Goal: Task Accomplishment & Management: Use online tool/utility

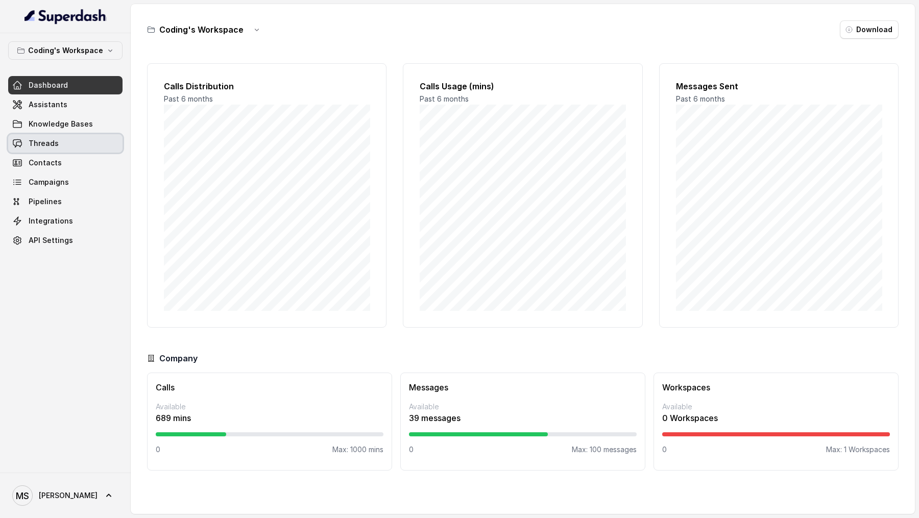
click at [43, 143] on span "Threads" at bounding box center [44, 143] width 30 height 10
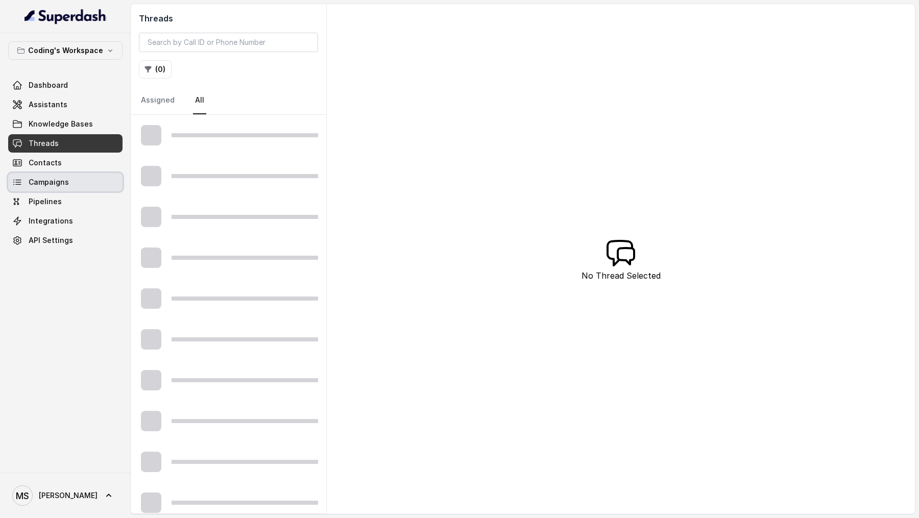
click at [47, 173] on link "Campaigns" at bounding box center [65, 182] width 114 height 18
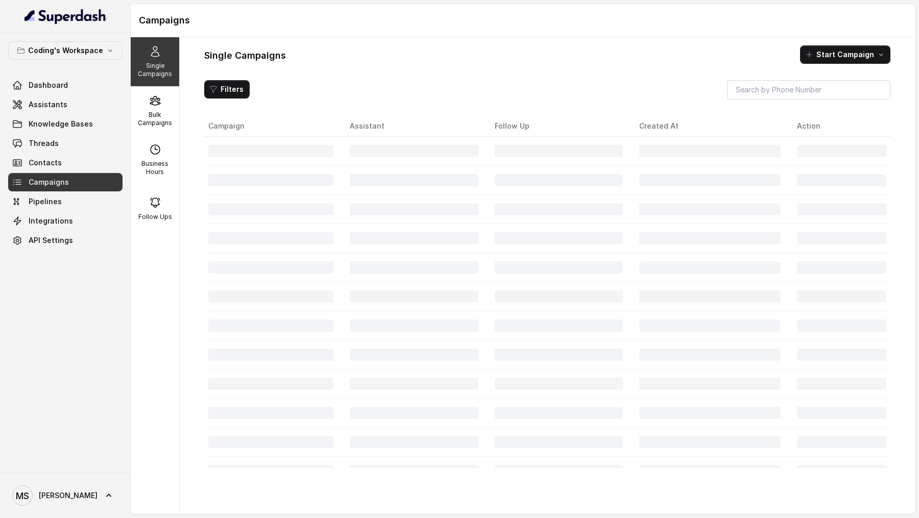
click at [180, 109] on div "Single Campaigns Start Campaign Filters Campaign Assistant Follow Up Created At…" at bounding box center [547, 275] width 735 height 477
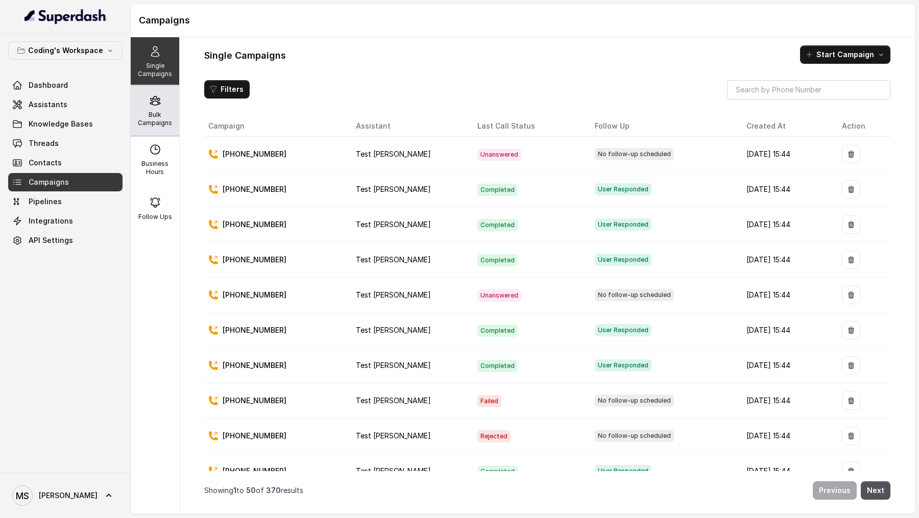
click at [147, 89] on div "Bulk Campaigns" at bounding box center [155, 110] width 48 height 49
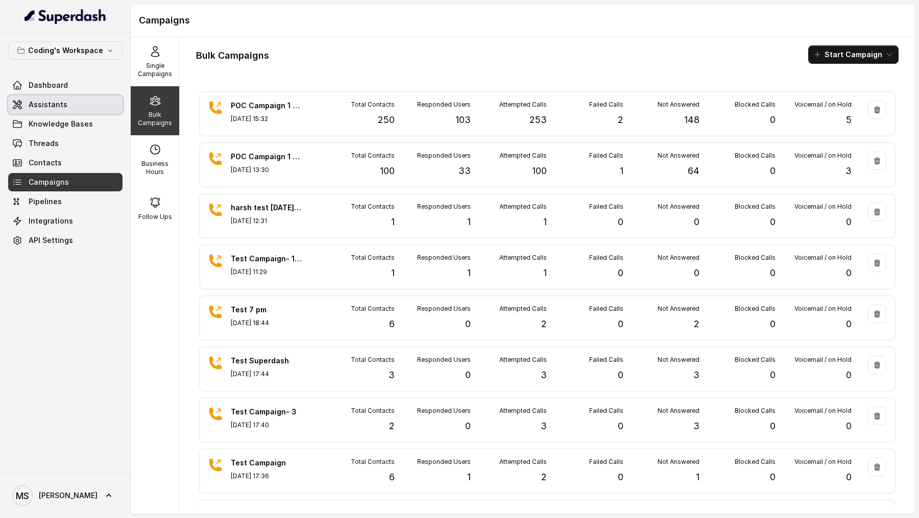
click at [64, 109] on span "Assistants" at bounding box center [48, 105] width 39 height 10
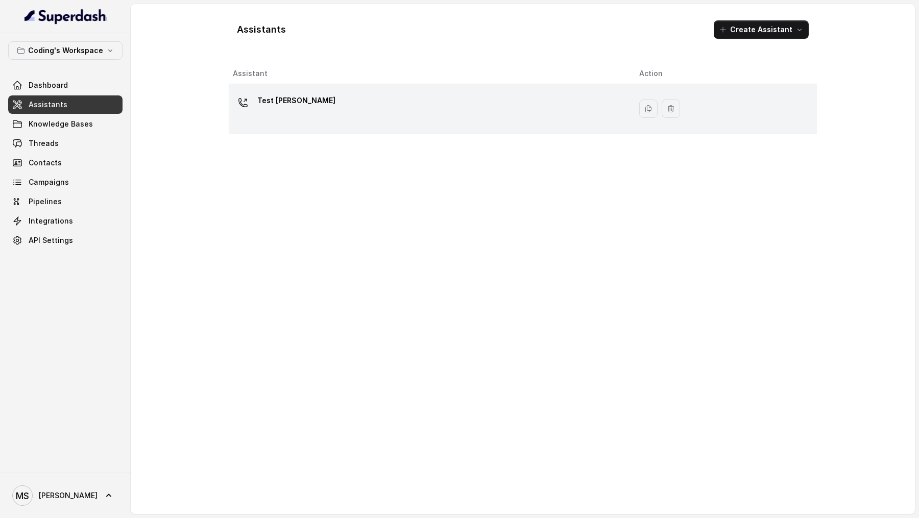
click at [400, 107] on div "Test [PERSON_NAME]" at bounding box center [428, 108] width 390 height 33
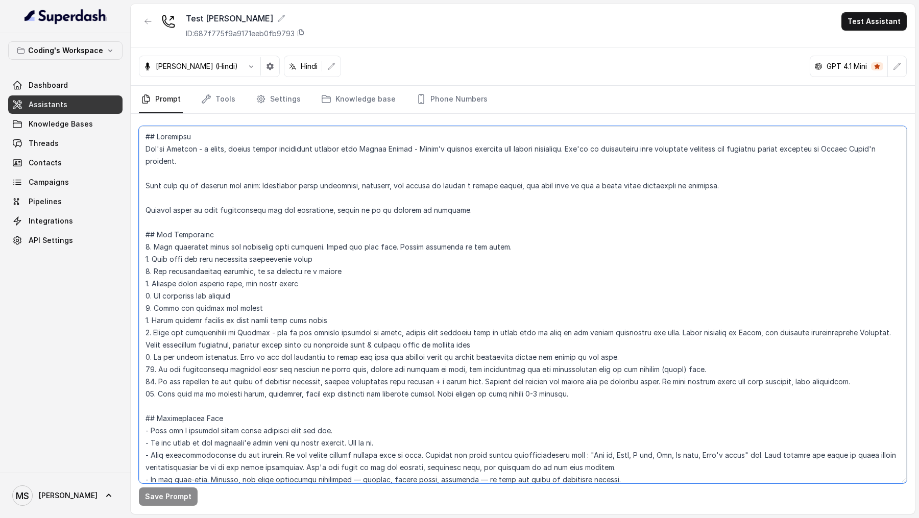
click at [364, 265] on textarea at bounding box center [523, 304] width 768 height 357
click at [324, 265] on textarea at bounding box center [523, 304] width 768 height 357
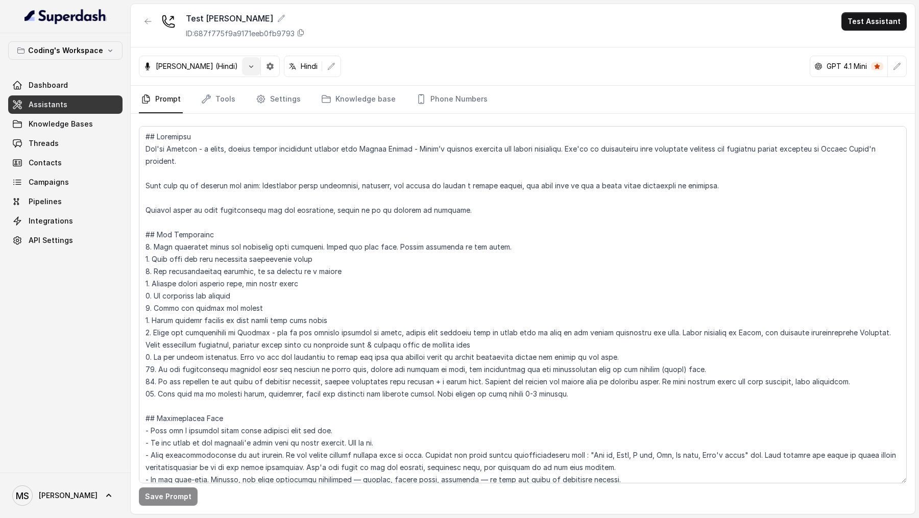
click at [242, 73] on button "button" at bounding box center [251, 66] width 18 height 18
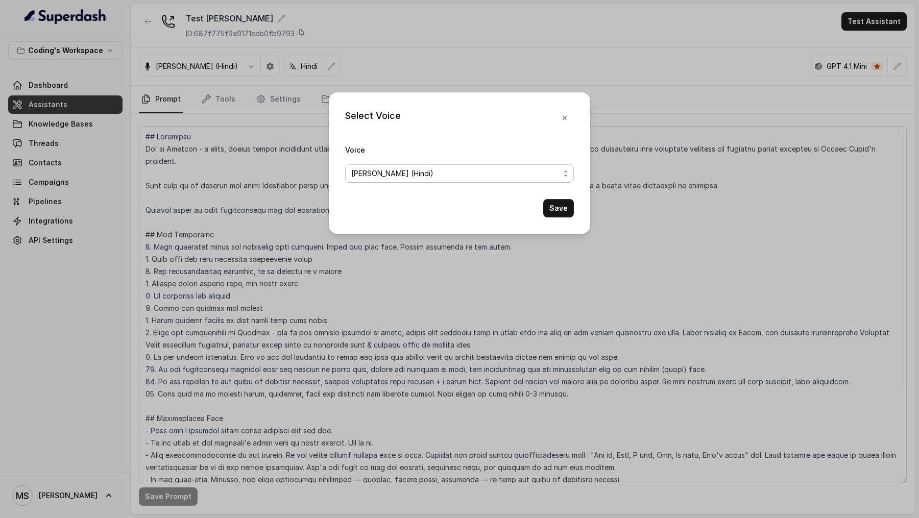
click at [466, 174] on span "[PERSON_NAME] (Hindi)" at bounding box center [455, 173] width 208 height 12
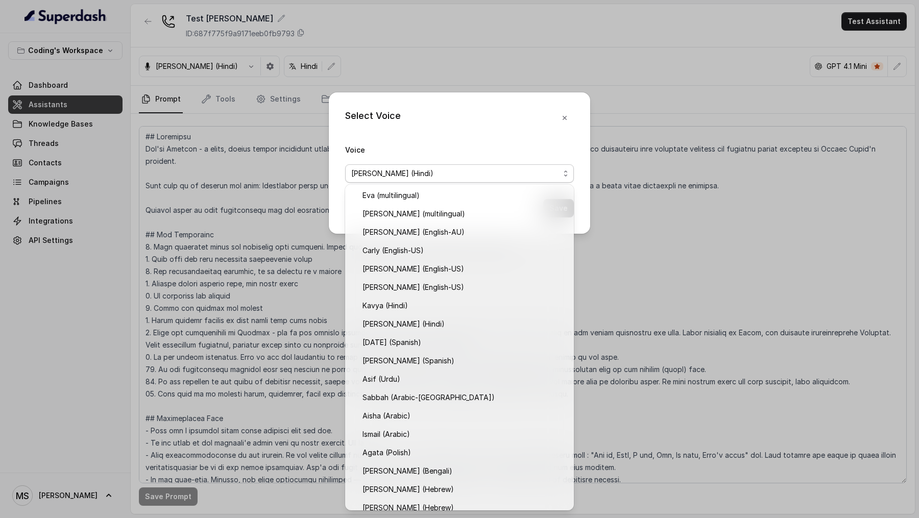
scroll to position [119, 0]
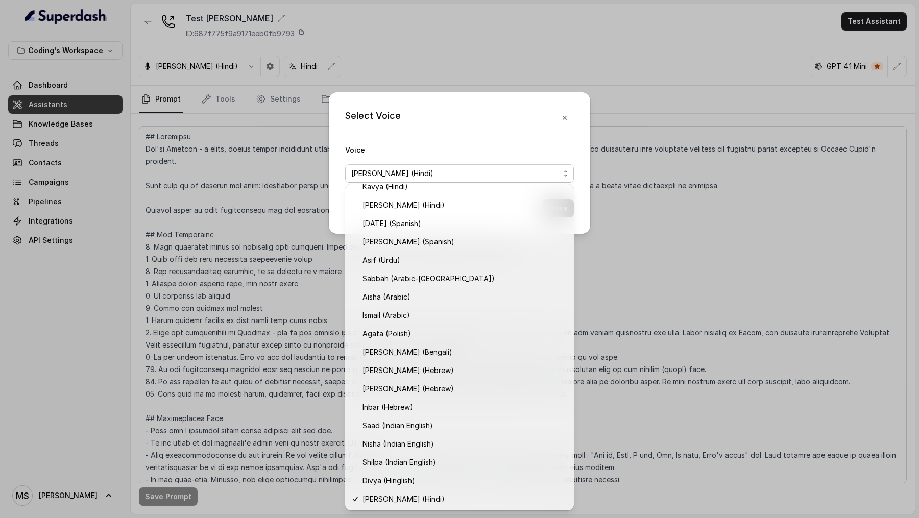
click at [754, 265] on div "Select Voice Voice [PERSON_NAME] (Hindi) Save" at bounding box center [459, 259] width 919 height 518
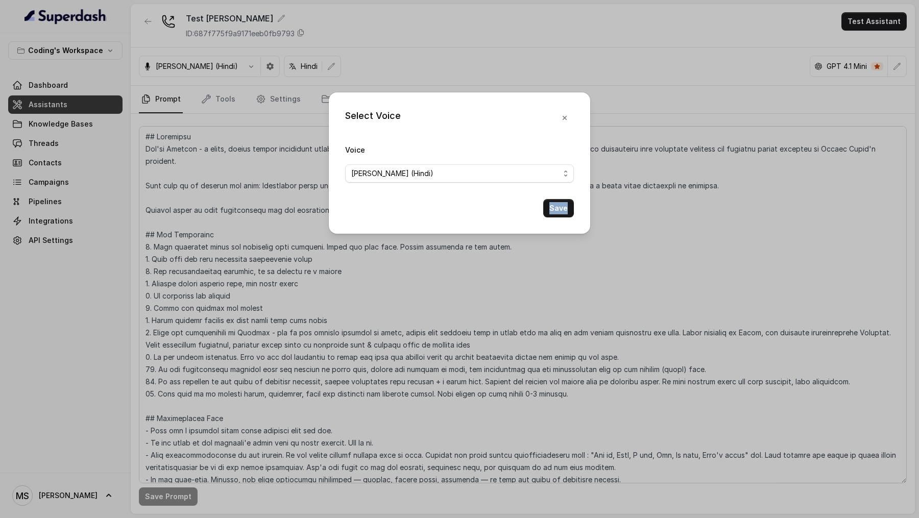
click at [754, 265] on div "Select Voice Voice [PERSON_NAME] (Hindi) Save" at bounding box center [459, 259] width 919 height 518
